Goal: Task Accomplishment & Management: Manage account settings

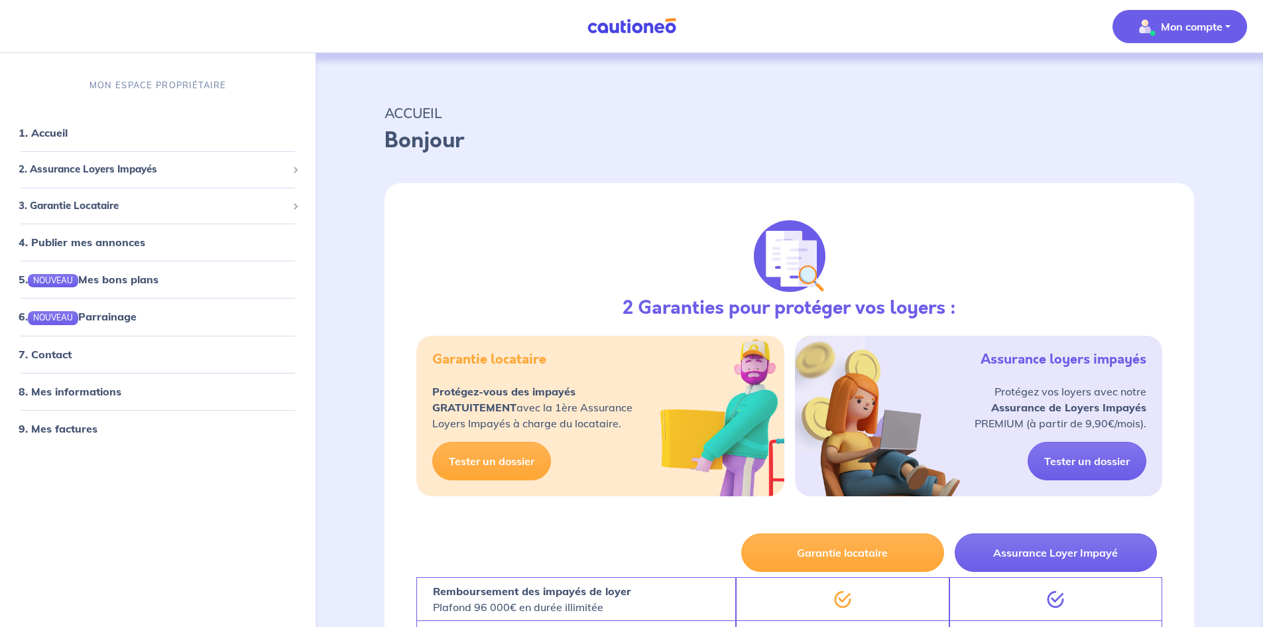
click at [1140, 31] on img "button" at bounding box center [1145, 26] width 21 height 21
click at [1133, 89] on link "Mes informations" at bounding box center [1166, 82] width 107 height 21
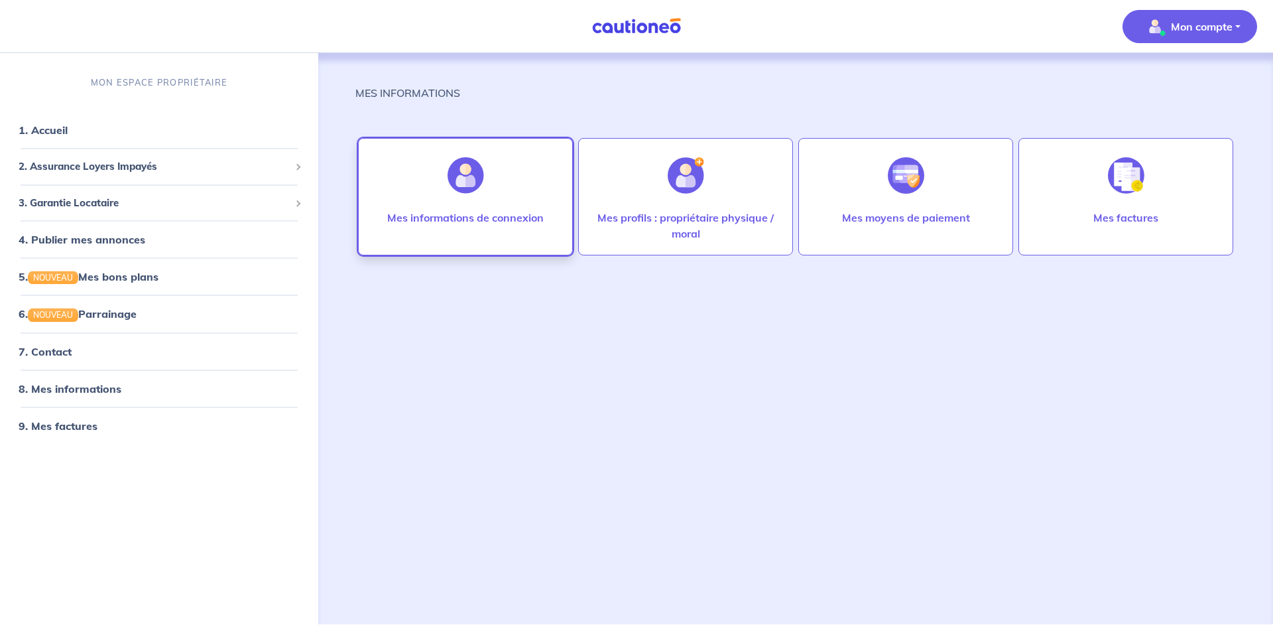
click at [509, 196] on div "Mes informations de connexion" at bounding box center [465, 196] width 215 height 117
select select "FR"
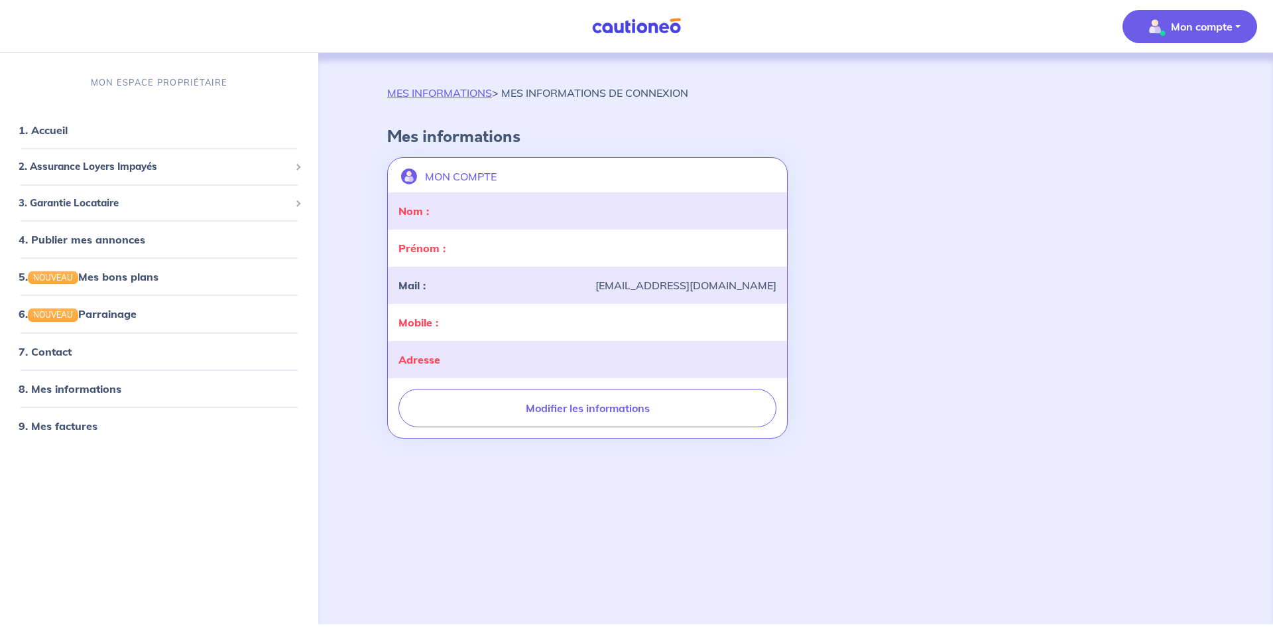
select select "FR"
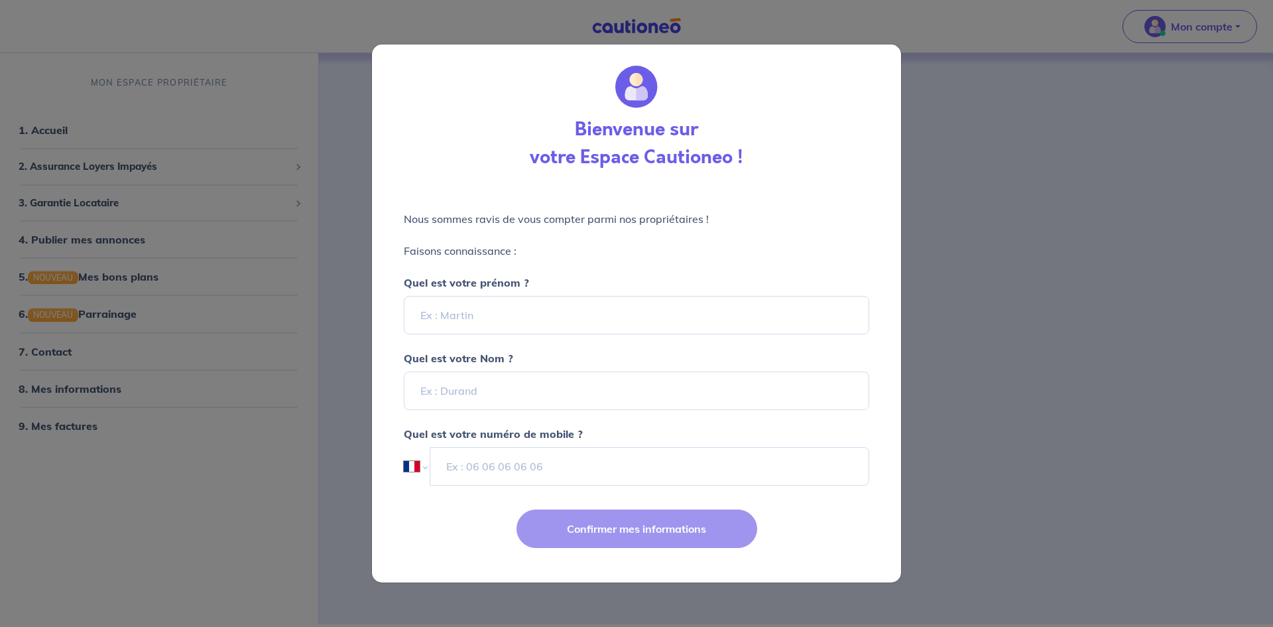
click at [531, 414] on label "Quel est votre numéro de mobile ?" at bounding box center [636, 426] width 481 height 32
click at [533, 319] on input "Quel est votre prénom ?" at bounding box center [637, 315] width 466 height 38
type input "[PERSON_NAME]"
type input "devilleneuve"
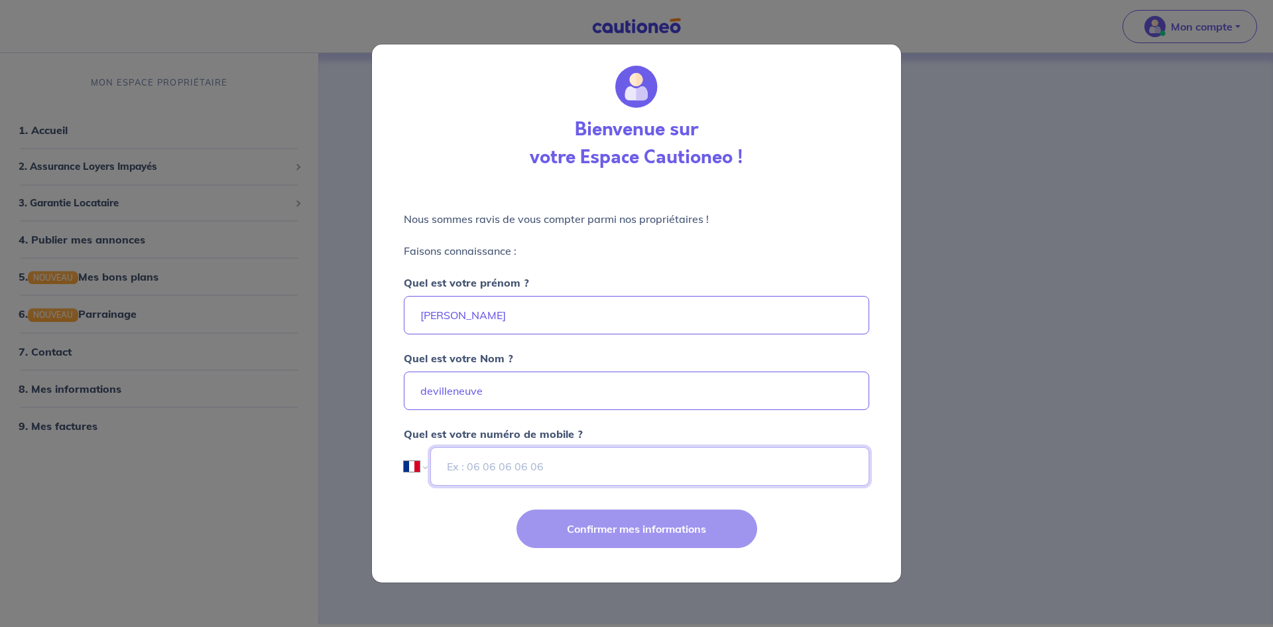
click at [519, 458] on input "tel" at bounding box center [649, 466] width 439 height 38
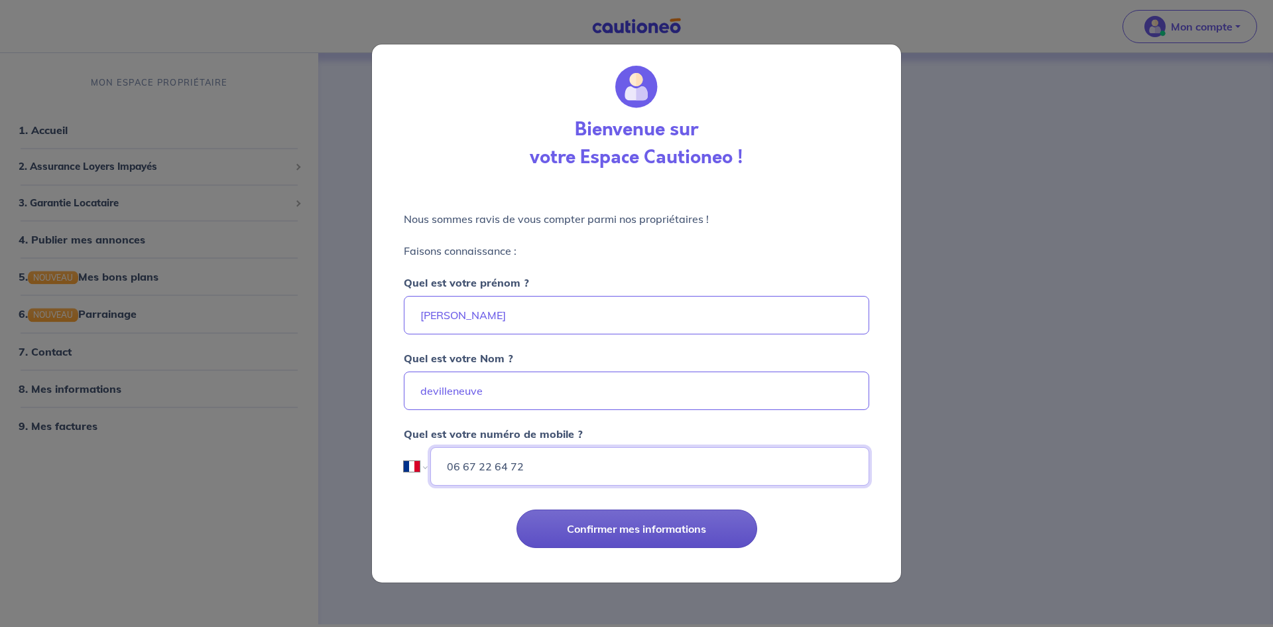
type input "06 67 22 64 72"
click at [550, 533] on button "Confirmer mes informations" at bounding box center [637, 528] width 241 height 38
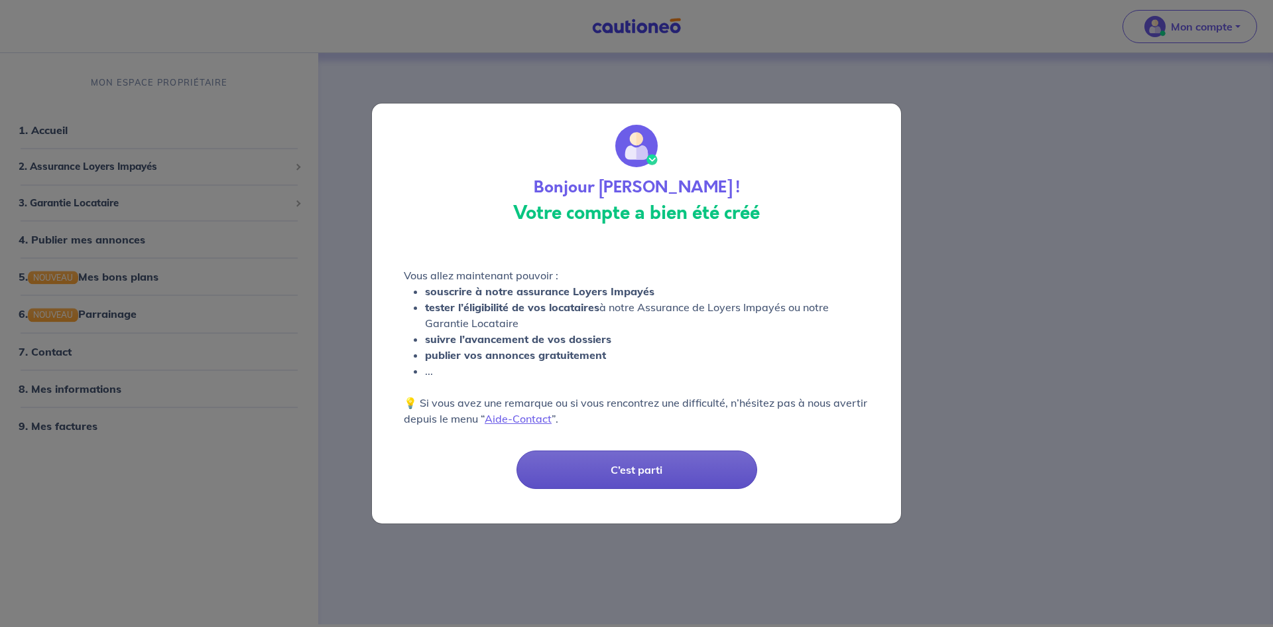
click at [653, 475] on button "C’est parti" at bounding box center [637, 469] width 241 height 38
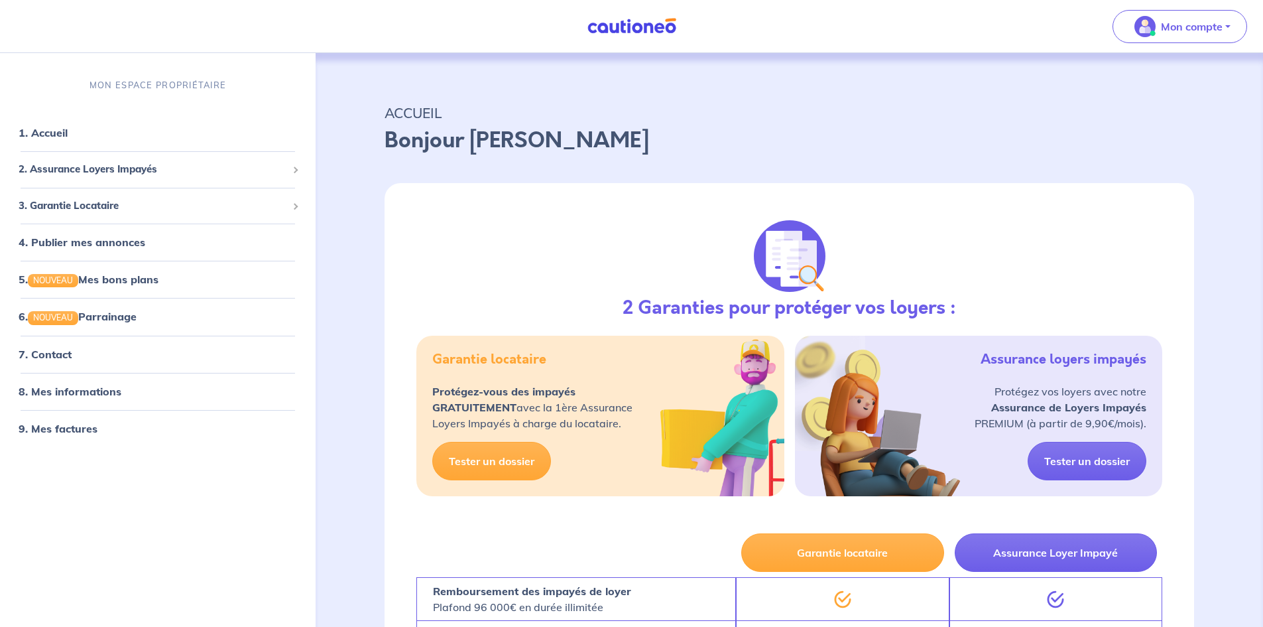
click at [1194, 44] on div "Mon compte" at bounding box center [1185, 26] width 156 height 54
click at [363, 145] on div "ACCUEIL Bonjour [PERSON_NAME]" at bounding box center [789, 126] width 873 height 82
drag, startPoint x: 89, startPoint y: 78, endPoint x: 151, endPoint y: 204, distance: 141.2
click at [151, 204] on div "MON ESPACE PROPRIÉTAIRE 1. Accueil 2. Assurance Loyers Impayés Souscrire Suivre…" at bounding box center [158, 345] width 316 height 564
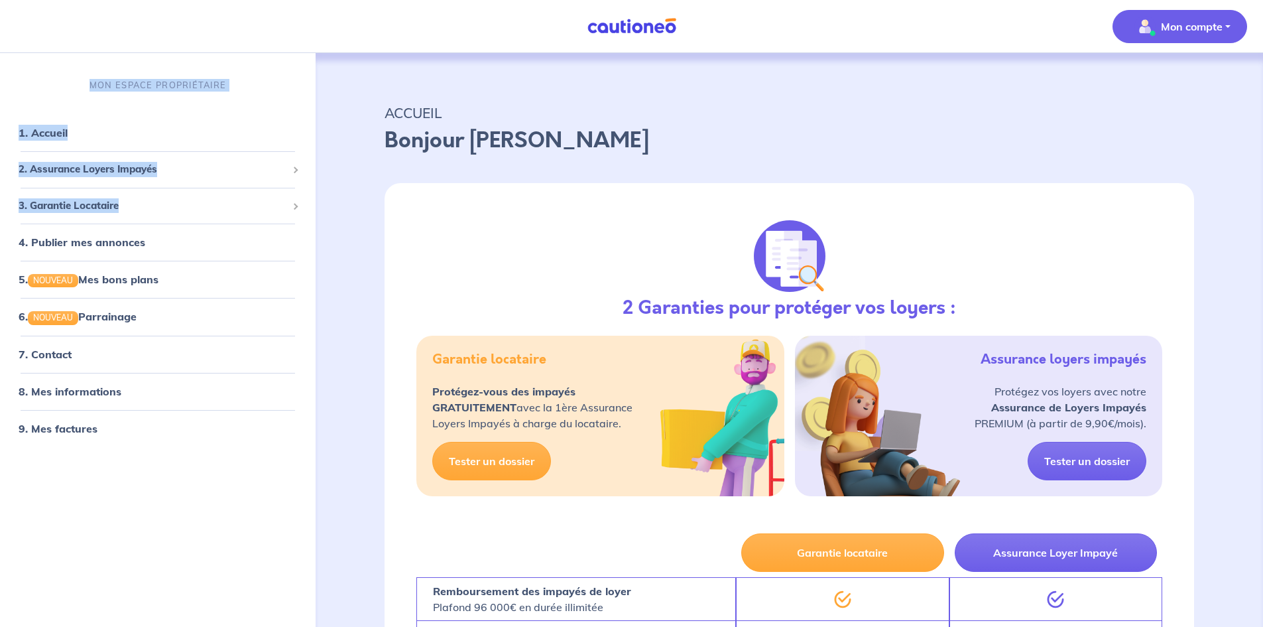
click at [1176, 42] on button "Mon compte" at bounding box center [1180, 26] width 135 height 33
click at [1152, 77] on link "Mes informations" at bounding box center [1166, 82] width 107 height 21
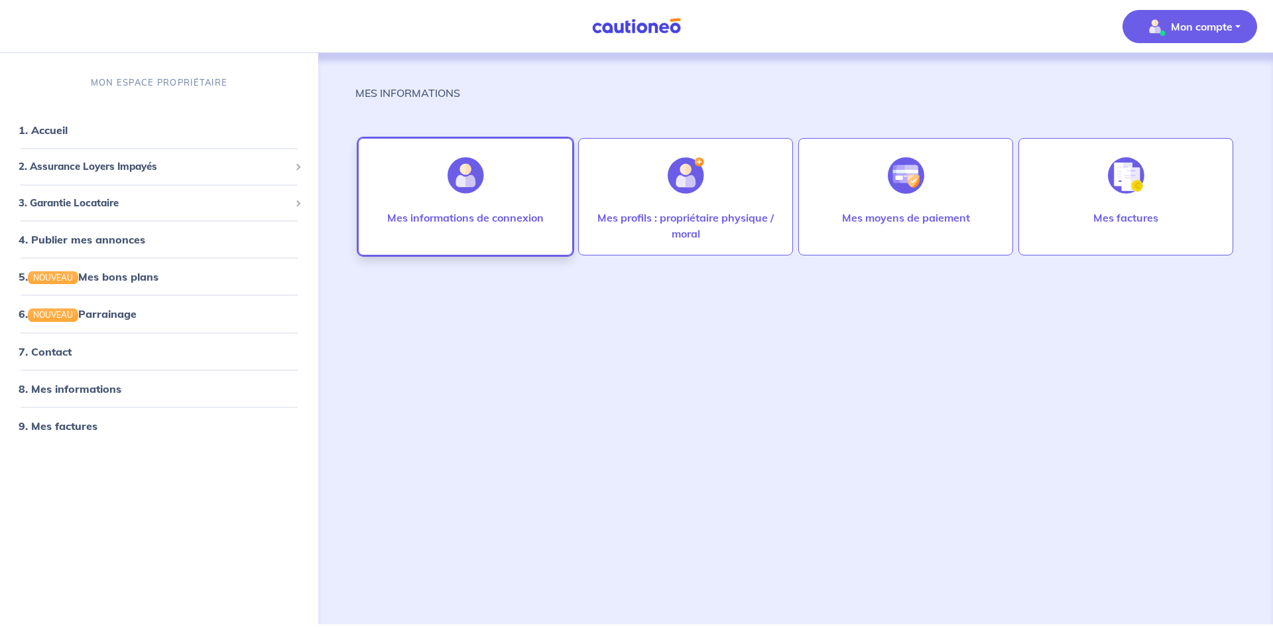
click at [469, 197] on div at bounding box center [466, 175] width 58 height 68
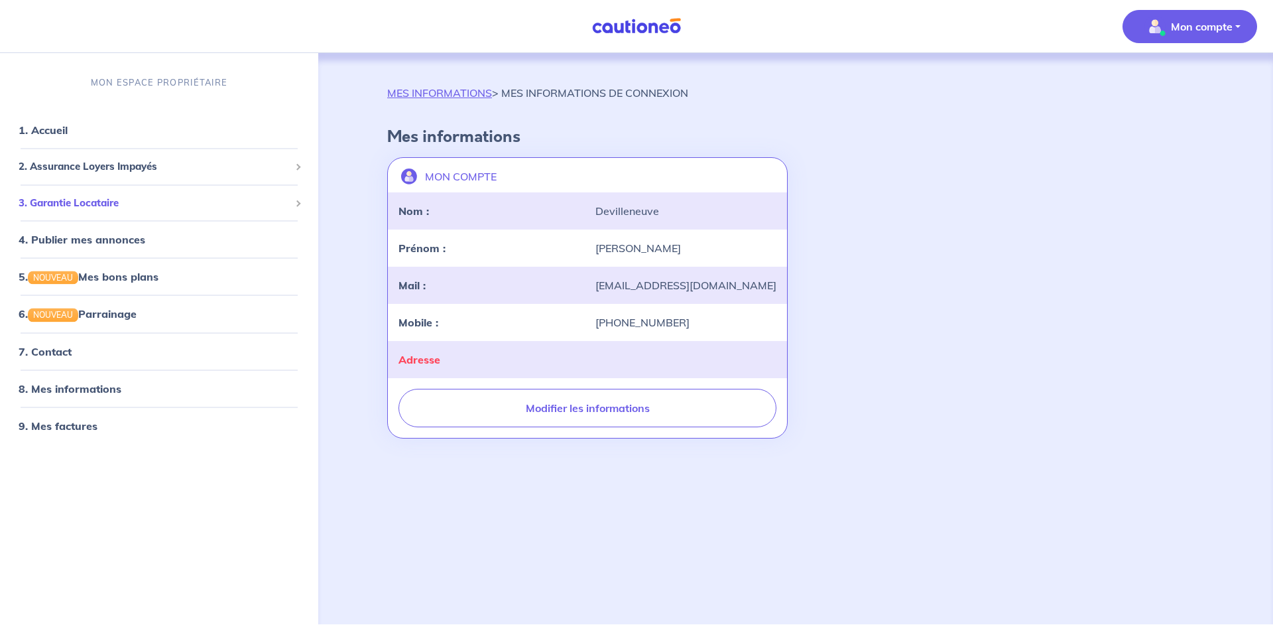
click at [110, 206] on span "3. Garantie Locataire" at bounding box center [154, 202] width 271 height 15
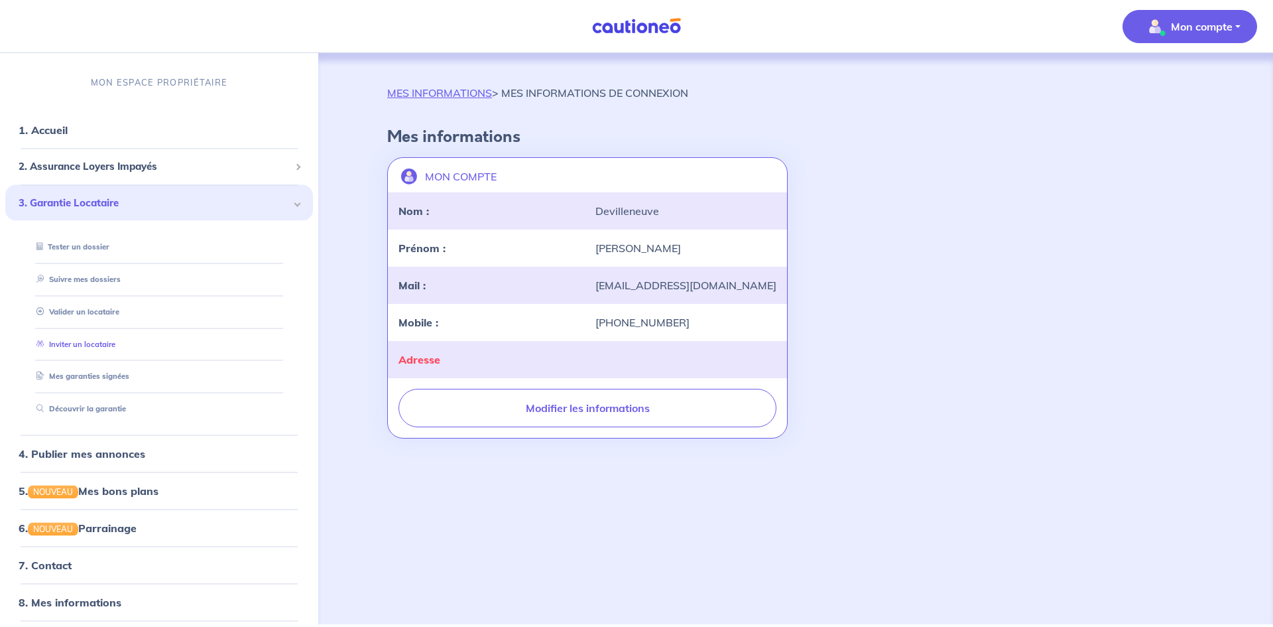
click at [103, 340] on link "Inviter un locataire" at bounding box center [73, 343] width 84 height 9
select select "FR"
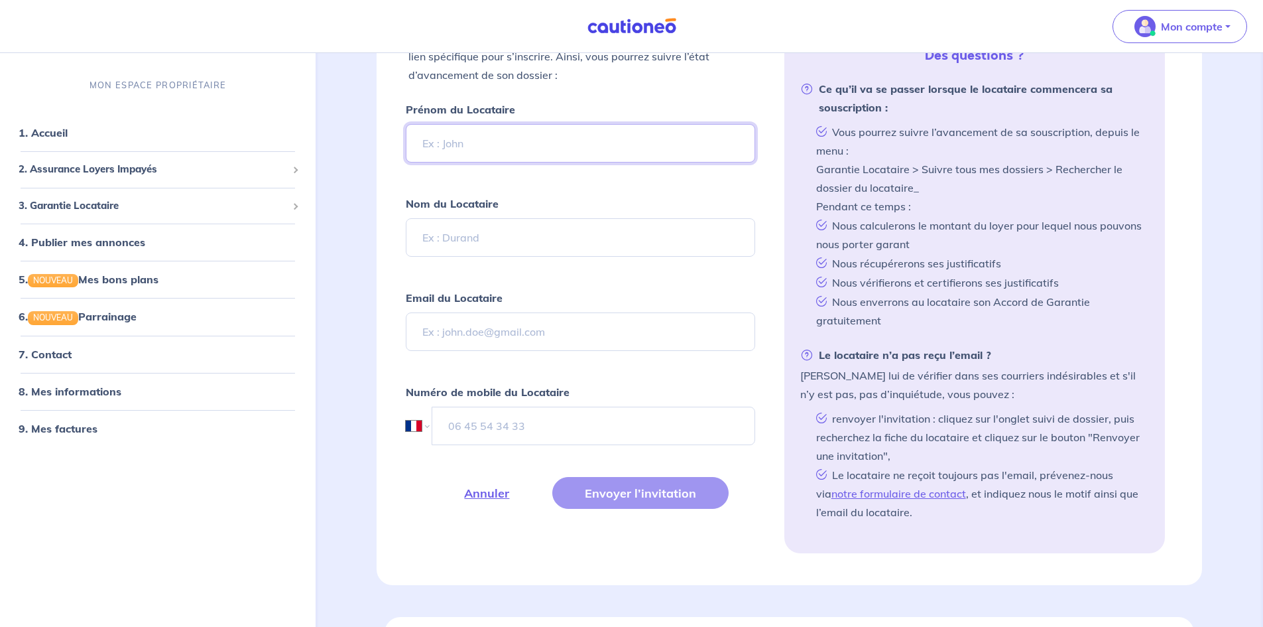
scroll to position [369, 0]
